Goal: Task Accomplishment & Management: Manage account settings

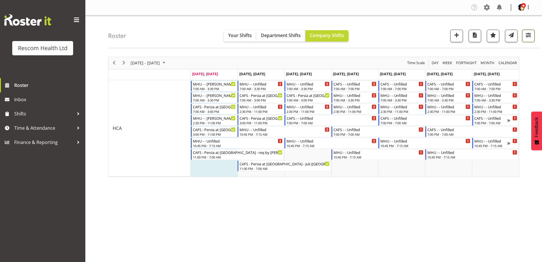
click at [531, 33] on span "button" at bounding box center [528, 34] width 7 height 7
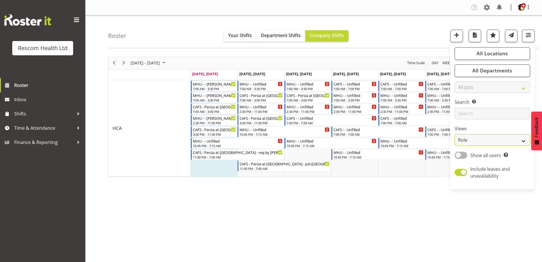
click at [491, 138] on select "Staff Role Shift - Horizontal Shift - Vertical Staff - Location" at bounding box center [492, 139] width 75 height 11
select select "staff"
click at [455, 134] on select "Staff Role Shift - Horizontal Shift - Vertical Staff - Location" at bounding box center [492, 139] width 75 height 11
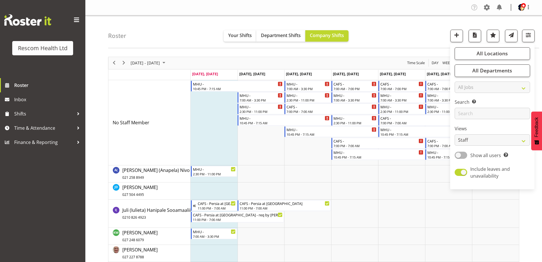
click at [426, 34] on div "Roster Your Shifts Department Shifts Company Shifts All Locations Clear CAFS [G…" at bounding box center [323, 31] width 431 height 33
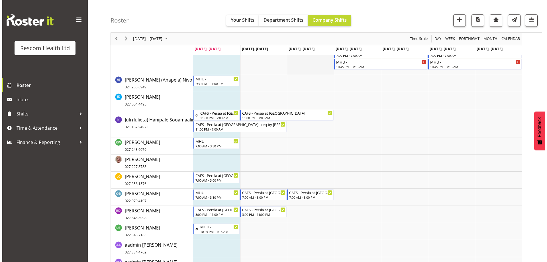
scroll to position [114, 0]
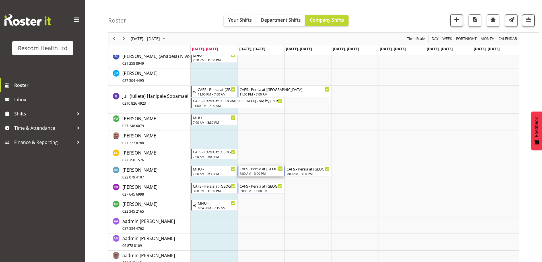
click at [270, 172] on div "7:00 AM - 3:00 PM" at bounding box center [261, 173] width 43 height 5
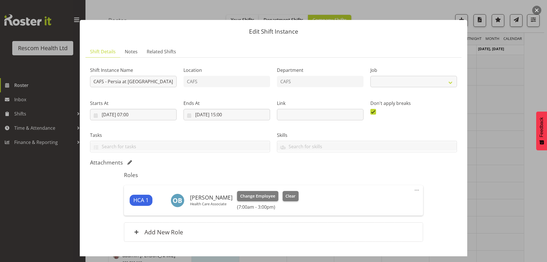
select select "4188"
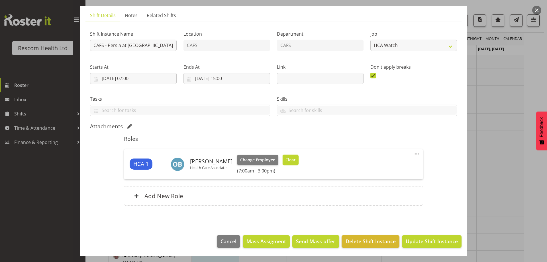
click at [290, 159] on span "Clear" at bounding box center [290, 160] width 10 height 6
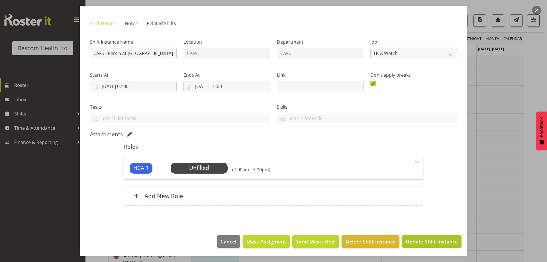
click at [424, 244] on span "Update Shift Instance" at bounding box center [431, 240] width 52 height 7
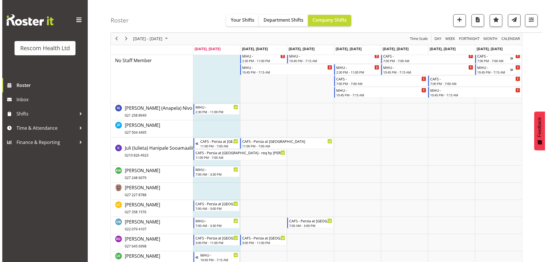
scroll to position [0, 0]
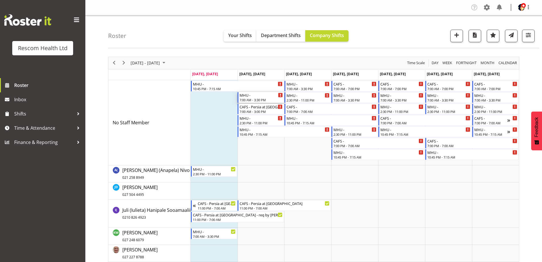
click at [258, 97] on div "MHU -" at bounding box center [261, 95] width 43 height 6
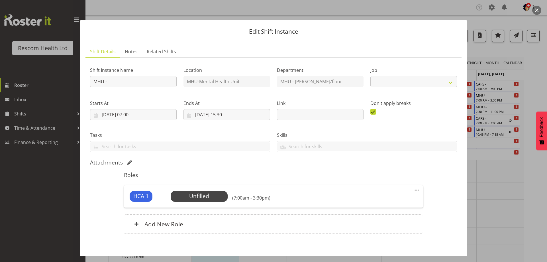
select select "4188"
click at [217, 195] on span "Select Employee" at bounding box center [199, 196] width 42 height 8
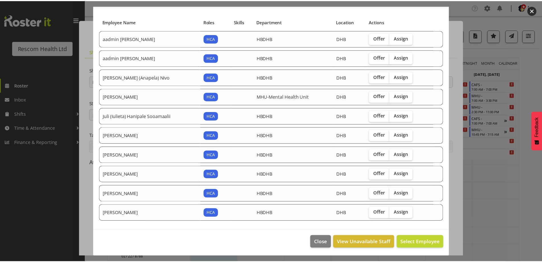
scroll to position [34, 0]
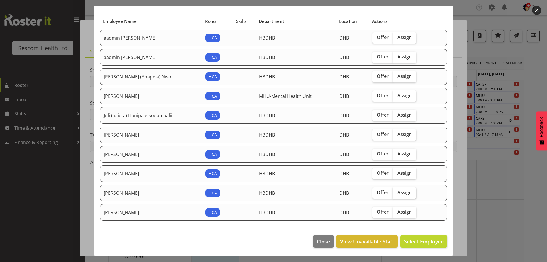
click at [397, 193] on span "Assign" at bounding box center [404, 192] width 14 height 6
click at [395, 193] on input "Assign" at bounding box center [395, 192] width 4 height 4
checkbox input "true"
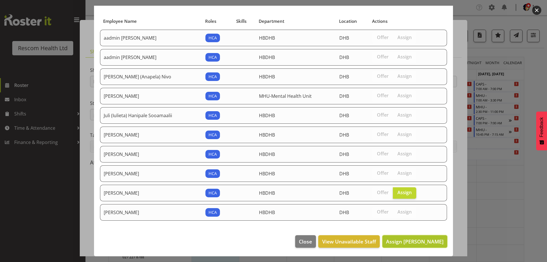
click at [409, 241] on span "Assign [PERSON_NAME]" at bounding box center [415, 241] width 58 height 7
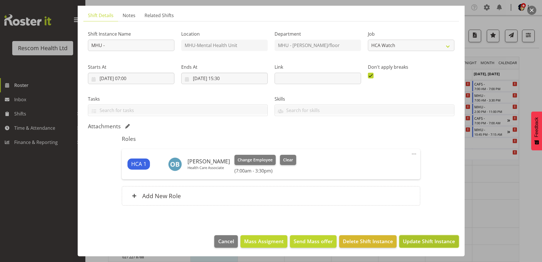
click at [432, 239] on span "Update Shift Instance" at bounding box center [429, 240] width 52 height 7
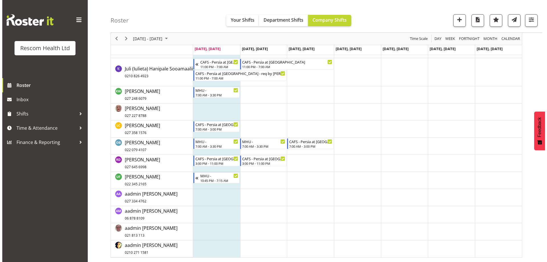
scroll to position [62, 0]
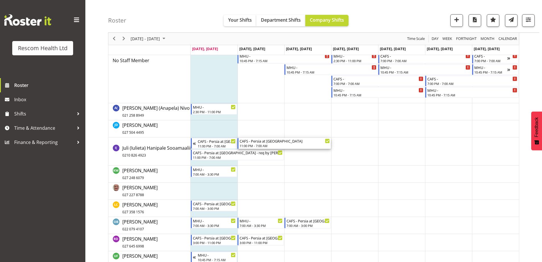
click at [280, 140] on div "CAFS - Persia at [GEOGRAPHIC_DATA]" at bounding box center [285, 141] width 90 height 6
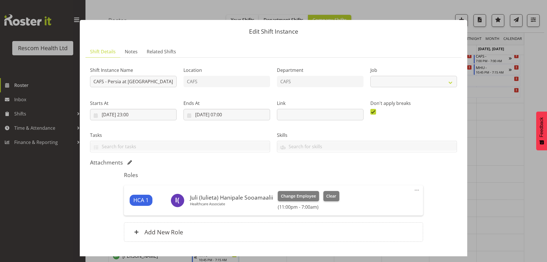
select select "4188"
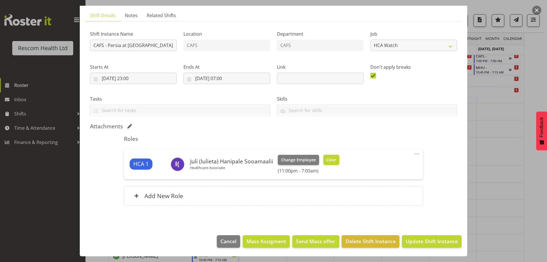
click at [332, 160] on span "Clear" at bounding box center [331, 160] width 10 height 6
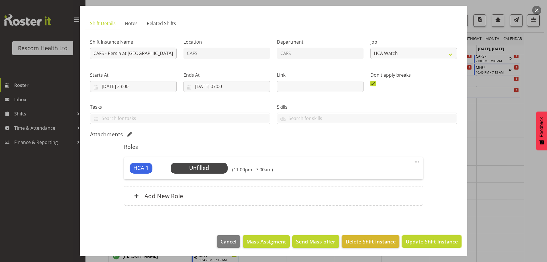
click at [437, 239] on span "Update Shift Instance" at bounding box center [431, 240] width 52 height 7
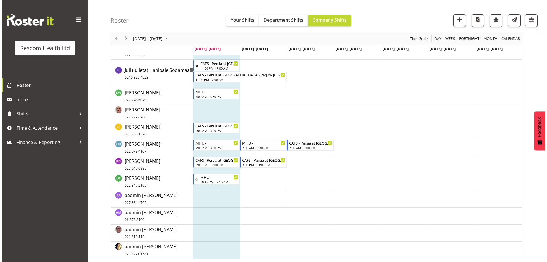
scroll to position [141, 0]
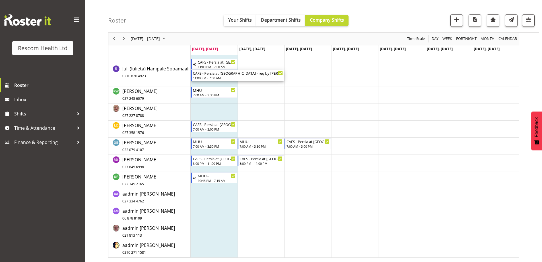
click at [214, 77] on div "11:00 PM - 7:00 AM" at bounding box center [238, 77] width 90 height 5
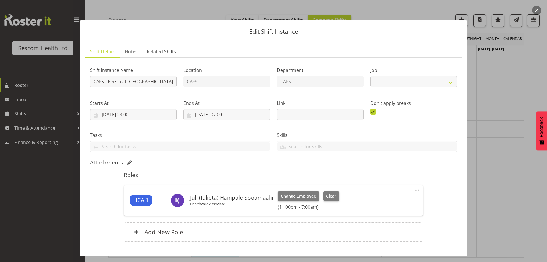
select select "4188"
click at [333, 195] on span "Clear" at bounding box center [331, 196] width 10 height 6
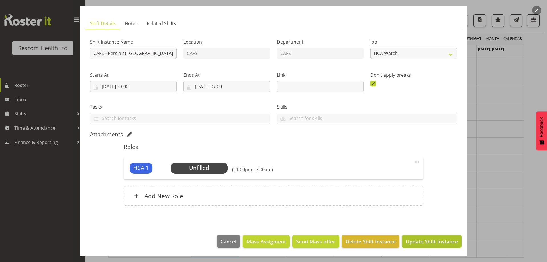
click at [414, 240] on span "Update Shift Instance" at bounding box center [431, 240] width 52 height 7
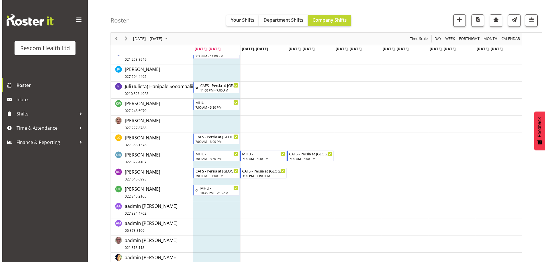
scroll to position [130, 0]
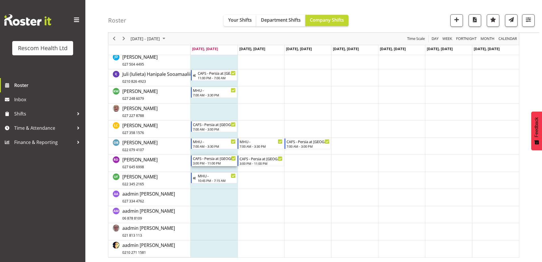
click at [216, 162] on div "3:00 PM - 11:00 PM" at bounding box center [214, 163] width 43 height 5
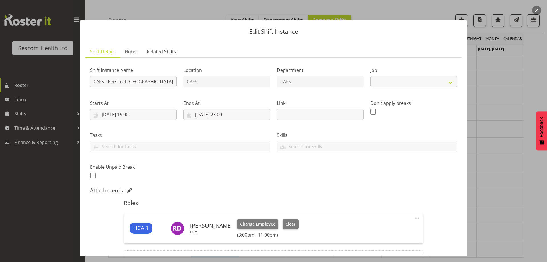
select select "4188"
click at [227, 114] on input "[DATE] 23:00" at bounding box center [226, 114] width 87 height 11
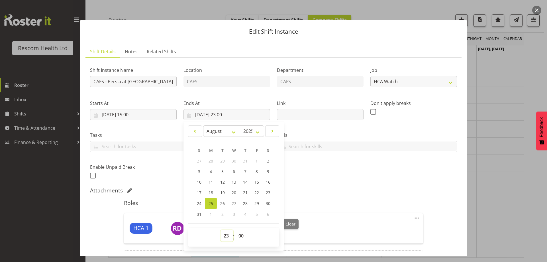
click at [227, 235] on select "00 01 02 03 04 05 06 07 08 09 10 11 12 13 14 15 16 17 18 19 20 21 22 23" at bounding box center [226, 235] width 13 height 11
select select "18"
click at [220, 230] on select "00 01 02 03 04 05 06 07 08 09 10 11 12 13 14 15 16 17 18 19 20 21 22 23" at bounding box center [226, 235] width 13 height 11
type input "[DATE] 18:00"
click at [326, 179] on div "Shift Instance Name CAFS - [GEOGRAPHIC_DATA] at [GEOGRAPHIC_DATA] Location CAFS…" at bounding box center [274, 121] width 374 height 125
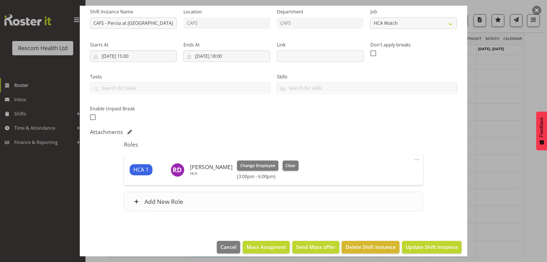
scroll to position [64, 0]
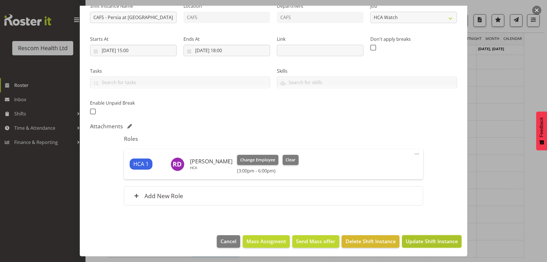
click at [413, 241] on span "Update Shift Instance" at bounding box center [431, 240] width 52 height 7
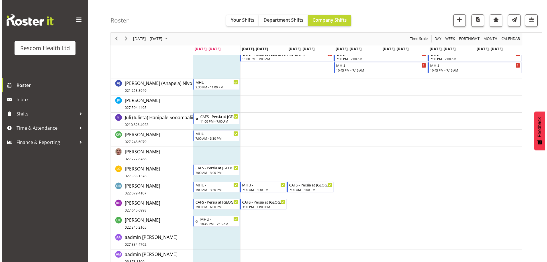
scroll to position [130, 0]
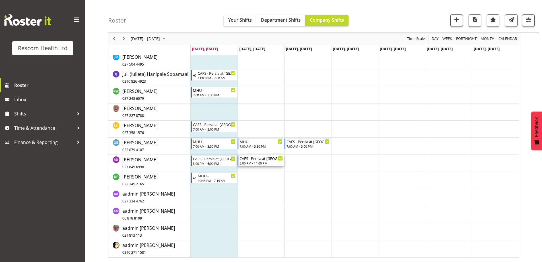
click at [257, 161] on div "CAFS - Persia at [GEOGRAPHIC_DATA]" at bounding box center [261, 158] width 43 height 6
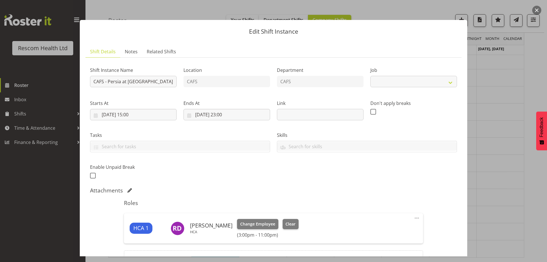
select select "4188"
drag, startPoint x: 285, startPoint y: 221, endPoint x: 323, endPoint y: 214, distance: 38.7
click at [286, 221] on span "Clear" at bounding box center [290, 224] width 10 height 6
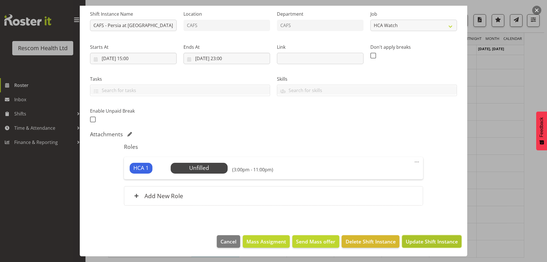
click at [434, 239] on span "Update Shift Instance" at bounding box center [431, 240] width 52 height 7
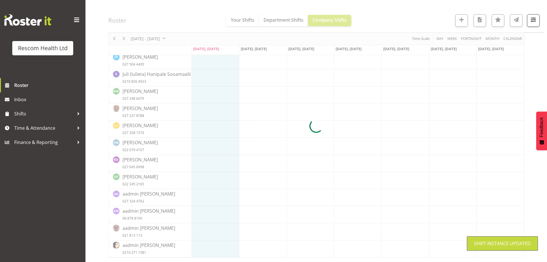
scroll to position [62, 0]
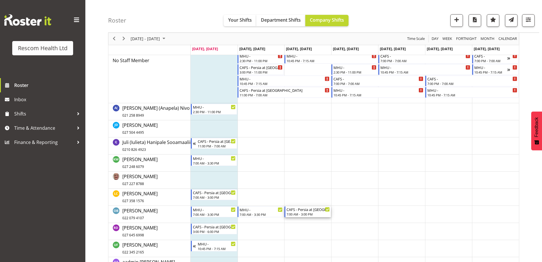
click at [304, 209] on div "CAFS - Persia at [GEOGRAPHIC_DATA]" at bounding box center [308, 209] width 43 height 6
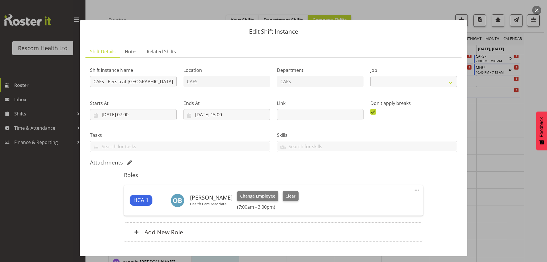
select select "4188"
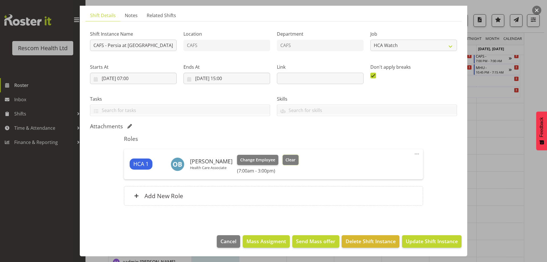
drag, startPoint x: 282, startPoint y: 158, endPoint x: 354, endPoint y: 220, distance: 94.7
click at [285, 158] on span "Clear" at bounding box center [290, 160] width 10 height 6
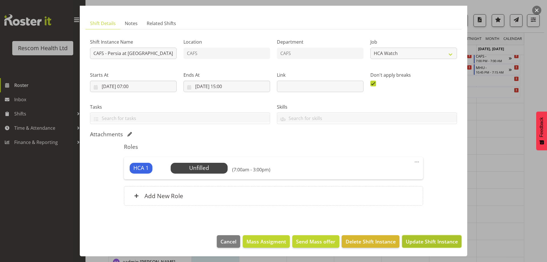
click at [428, 241] on span "Update Shift Instance" at bounding box center [431, 240] width 52 height 7
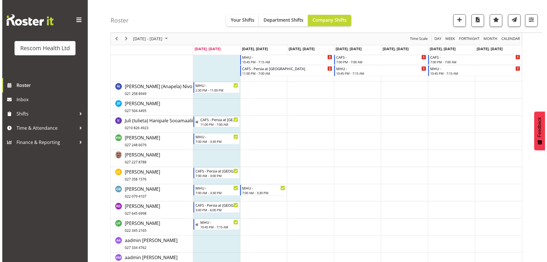
scroll to position [130, 0]
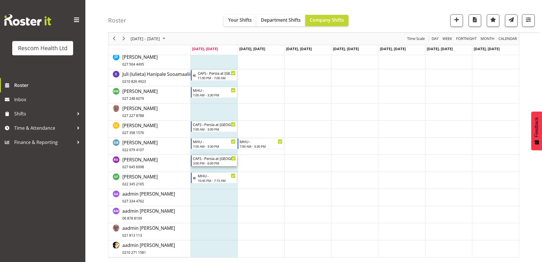
click at [213, 163] on div "3:00 PM - 6:00 PM" at bounding box center [214, 163] width 43 height 5
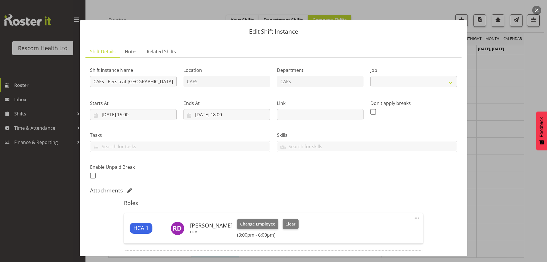
select select "4188"
click at [169, 84] on input "CAFS - Persia at [GEOGRAPHIC_DATA]" at bounding box center [133, 81] width 87 height 11
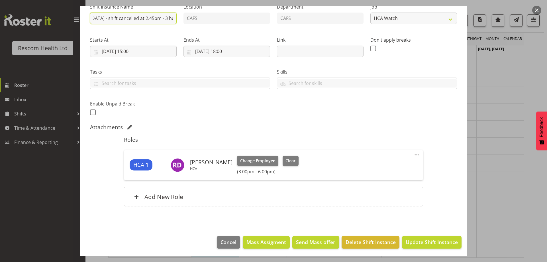
scroll to position [64, 0]
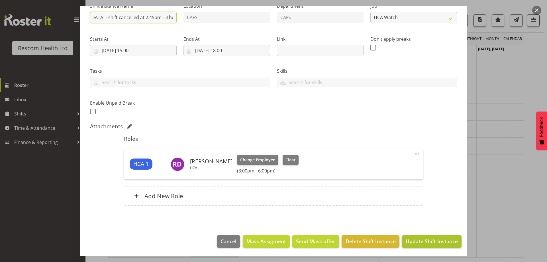
type input "CAFS - [GEOGRAPHIC_DATA] at [GEOGRAPHIC_DATA] - shift cancelled at 2.45pm - 3 h…"
click at [421, 241] on span "Update Shift Instance" at bounding box center [431, 240] width 52 height 7
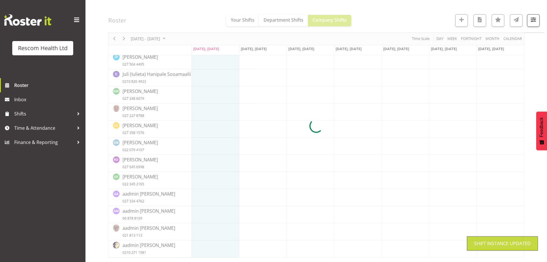
scroll to position [62, 0]
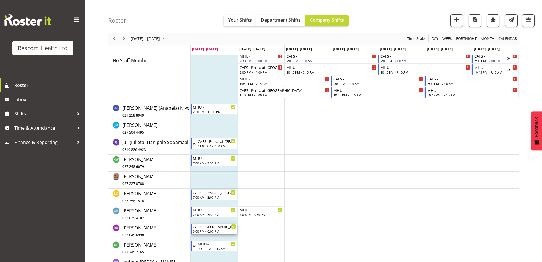
click at [206, 228] on div "CAFS - [GEOGRAPHIC_DATA] at [GEOGRAPHIC_DATA] - shift cancelled at 2.45pm - 3 h…" at bounding box center [214, 226] width 43 height 6
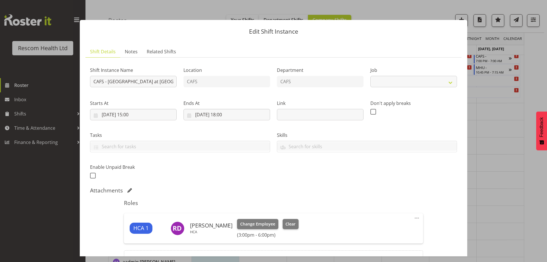
select select "4188"
click at [162, 82] on input "CAFS - [GEOGRAPHIC_DATA] at [GEOGRAPHIC_DATA] - shift cancelled at 2.45pm - 3 h…" at bounding box center [133, 81] width 87 height 11
click at [171, 81] on input "CAFS - [GEOGRAPHIC_DATA] at [GEOGRAPHIC_DATA] - shift cancelled at 2.45pm - 3 h…" at bounding box center [133, 81] width 87 height 11
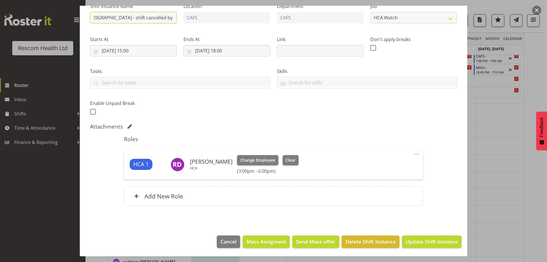
scroll to position [64, 0]
type input "CAFS - Persia at [GEOGRAPHIC_DATA] - shift cancelled by [PERSON_NAME] at 2.45pm…"
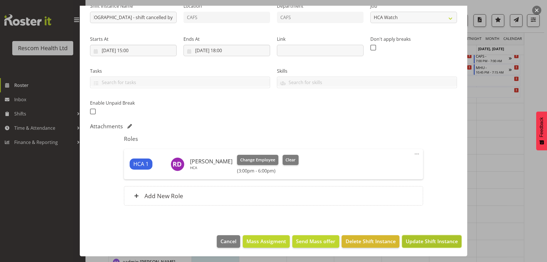
scroll to position [0, 0]
click at [417, 240] on span "Update Shift Instance" at bounding box center [431, 240] width 52 height 7
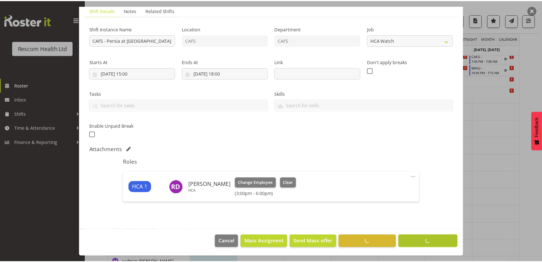
scroll to position [41, 0]
